Goal: Navigation & Orientation: Understand site structure

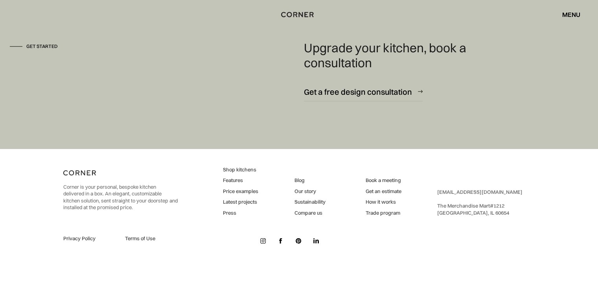
scroll to position [5084, 0]
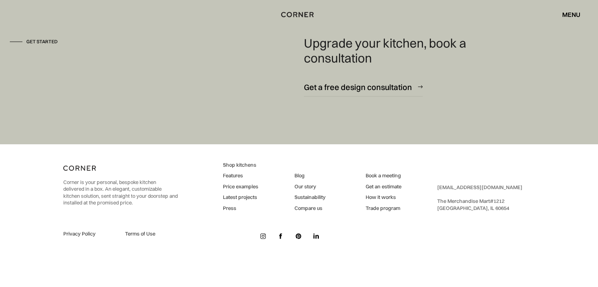
click at [569, 15] on div "menu" at bounding box center [571, 14] width 18 height 6
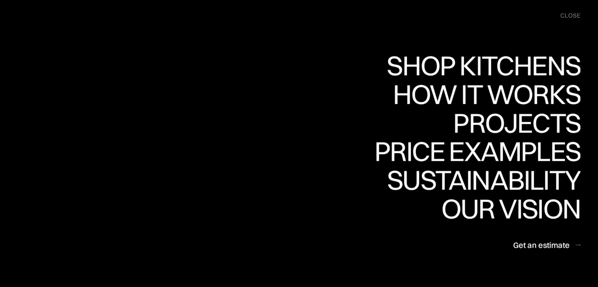
click at [569, 15] on div "close" at bounding box center [570, 15] width 20 height 9
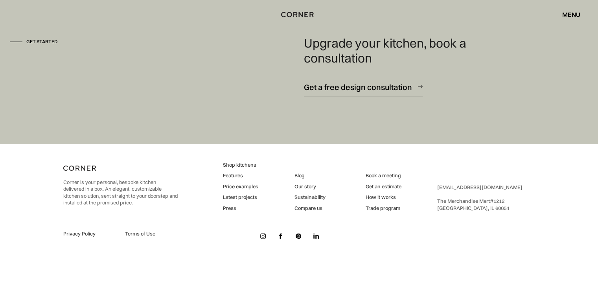
click at [299, 185] on link "Our story" at bounding box center [309, 186] width 31 height 7
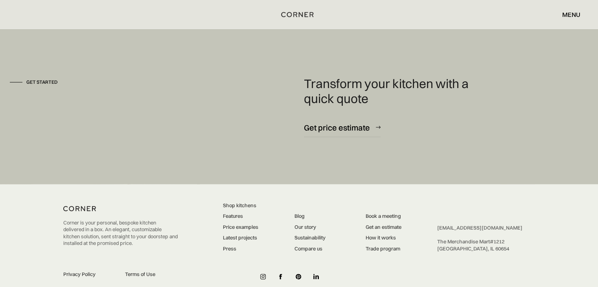
scroll to position [2081, 0]
click at [386, 212] on link "Book a meeting" at bounding box center [383, 215] width 36 height 7
click at [380, 234] on link "How it works" at bounding box center [383, 237] width 36 height 7
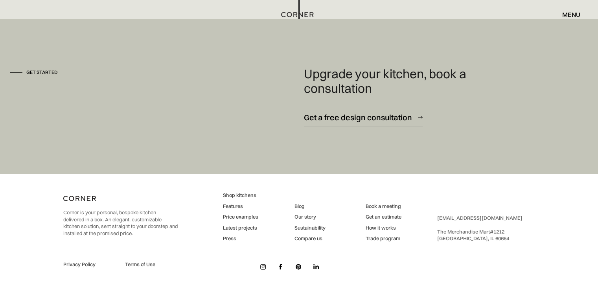
scroll to position [2156, 0]
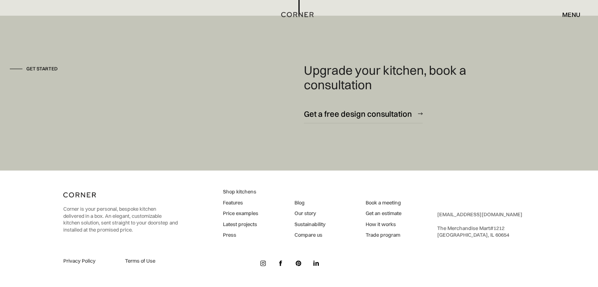
click at [245, 192] on link "Shop kitchens" at bounding box center [240, 191] width 35 height 7
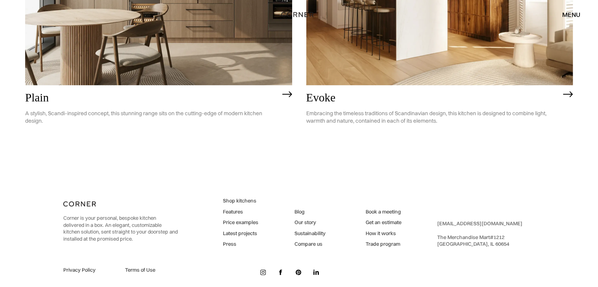
scroll to position [2197, 0]
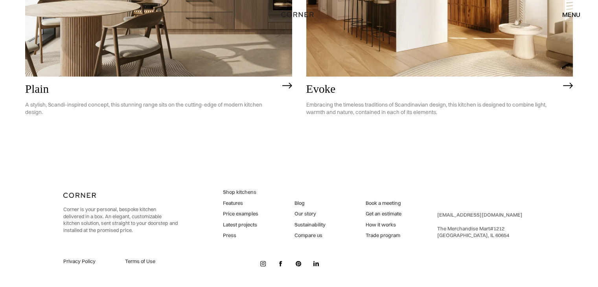
click at [242, 223] on link "Latest projects" at bounding box center [240, 224] width 35 height 7
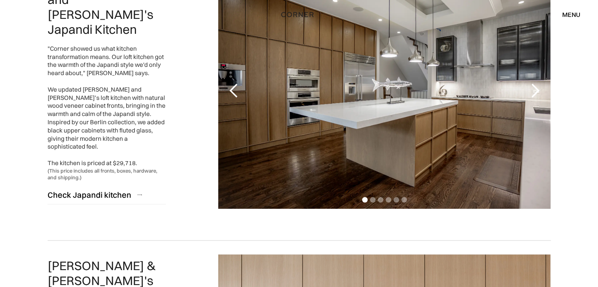
scroll to position [429, 0]
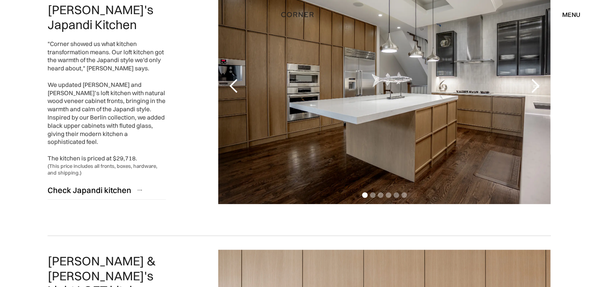
click at [534, 86] on div "next slide" at bounding box center [535, 86] width 16 height 16
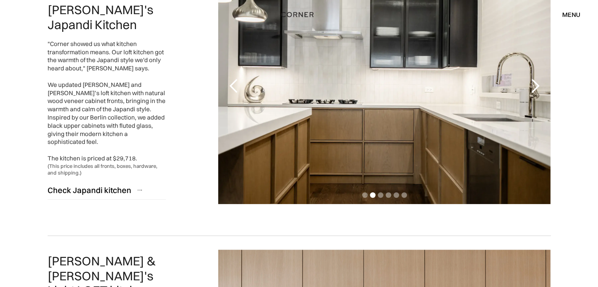
click at [534, 86] on div "next slide" at bounding box center [535, 86] width 16 height 16
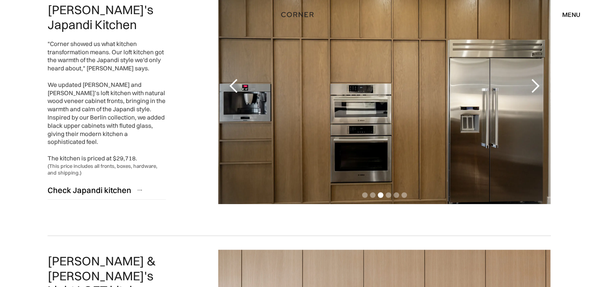
click at [534, 86] on div "next slide" at bounding box center [535, 86] width 16 height 16
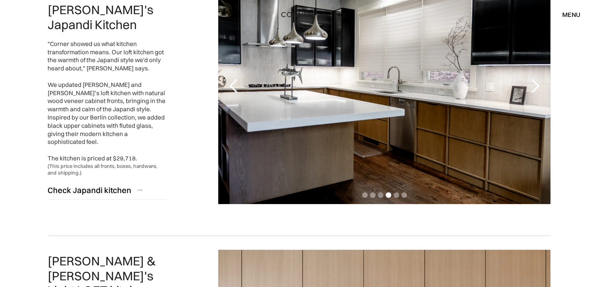
click at [534, 86] on div "next slide" at bounding box center [535, 86] width 16 height 16
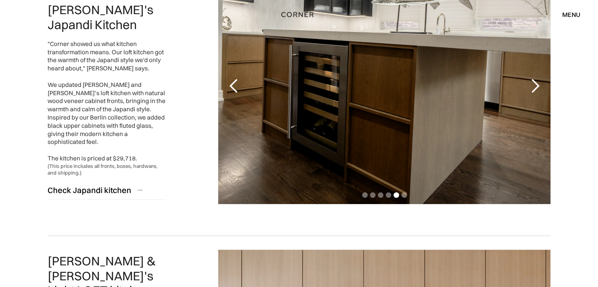
click at [534, 86] on div "next slide" at bounding box center [535, 86] width 16 height 16
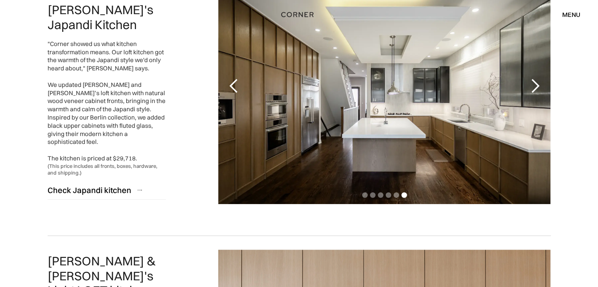
click at [534, 86] on div "next slide" at bounding box center [535, 86] width 16 height 16
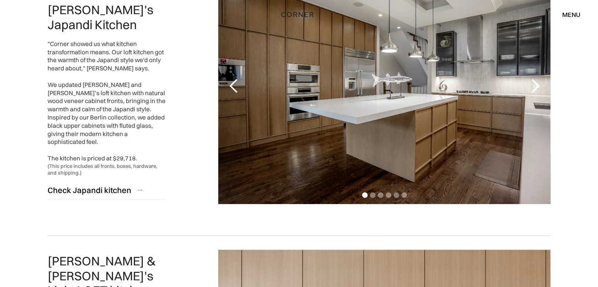
click at [534, 86] on div "next slide" at bounding box center [535, 86] width 16 height 16
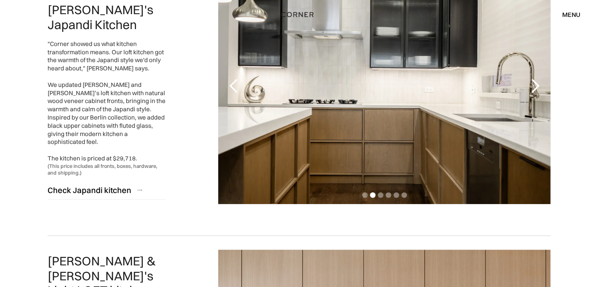
click at [534, 86] on div "next slide" at bounding box center [535, 86] width 16 height 16
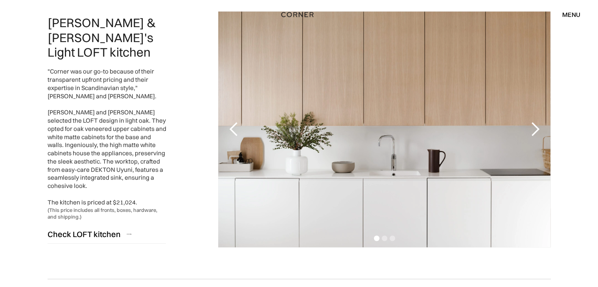
scroll to position [670, 0]
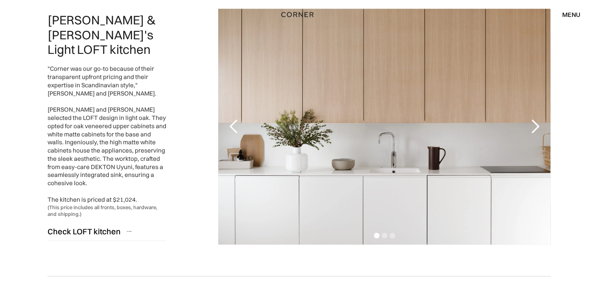
click at [535, 124] on div "next slide" at bounding box center [535, 127] width 16 height 16
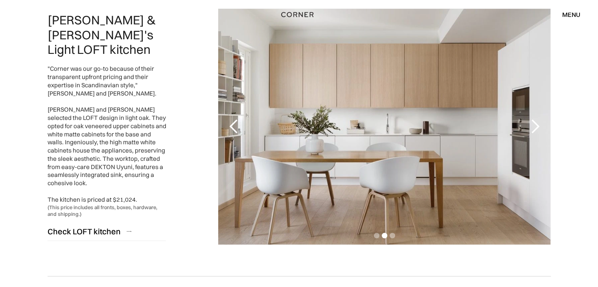
click at [535, 124] on div "next slide" at bounding box center [535, 127] width 16 height 16
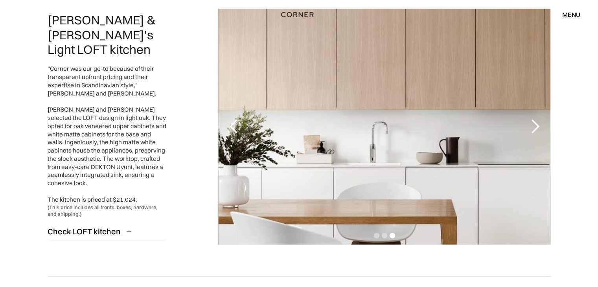
click at [535, 124] on div "next slide" at bounding box center [535, 127] width 16 height 16
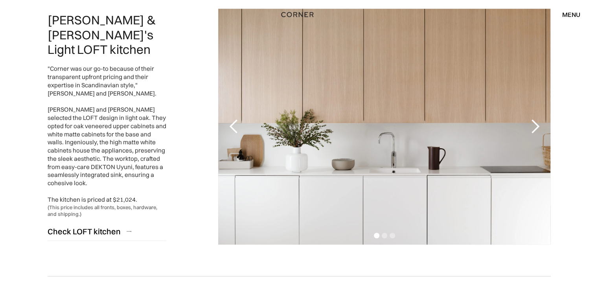
click at [535, 124] on div "next slide" at bounding box center [535, 127] width 16 height 16
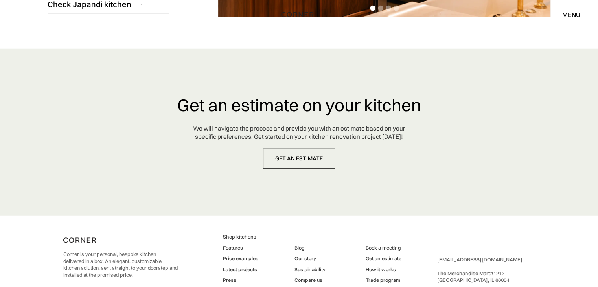
scroll to position [2077, 0]
